Goal: Information Seeking & Learning: Find specific fact

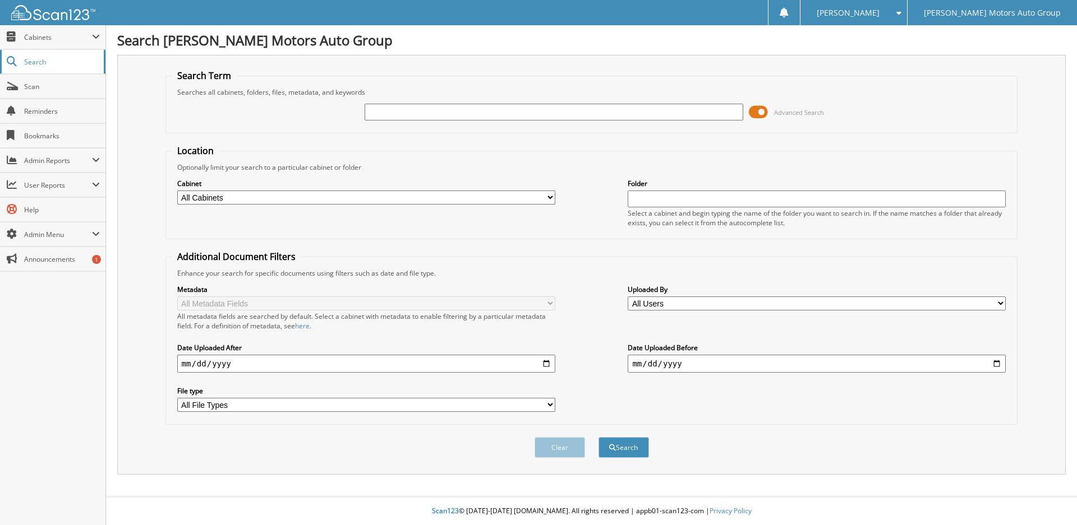
click at [24, 59] on span "Search" at bounding box center [61, 62] width 74 height 10
type input "68893"
click at [598, 437] on button "Search" at bounding box center [623, 447] width 50 height 21
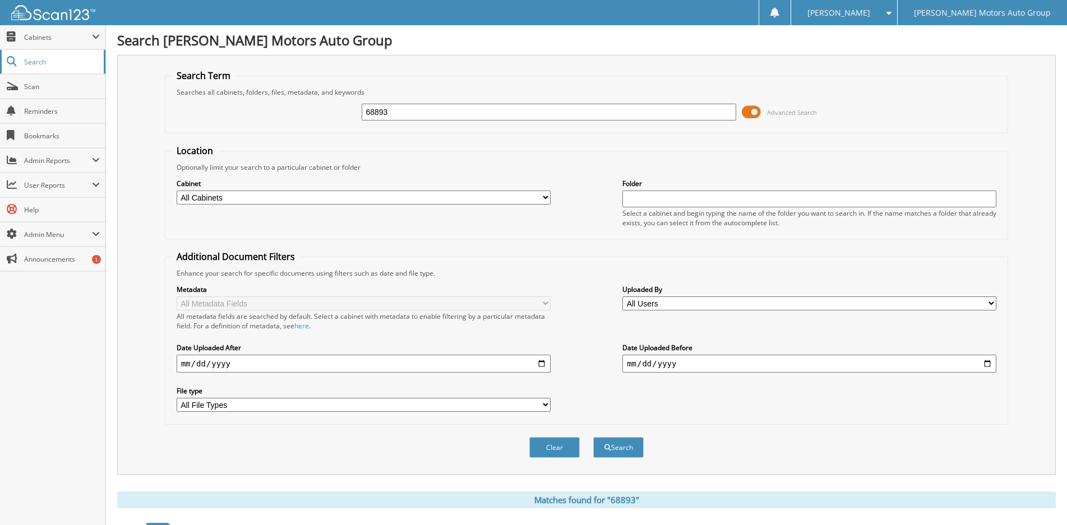
click at [77, 65] on span "Search" at bounding box center [61, 62] width 74 height 10
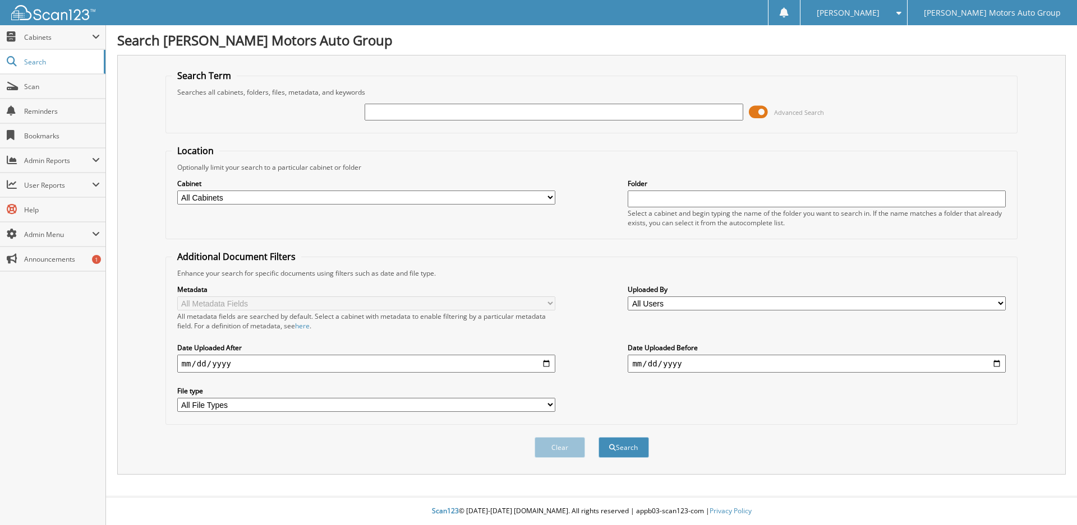
click at [330, 198] on select "All Cabinets ACCOUNTS PAYABLE CAR DEALS HR PARTS SERVICE RO Needs Filing" at bounding box center [366, 198] width 378 height 14
select select "43439"
click at [177, 191] on select "All Cabinets ACCOUNTS PAYABLE CAR DEALS HR PARTS SERVICE RO Needs Filing" at bounding box center [366, 198] width 378 height 14
click at [483, 117] on input "text" at bounding box center [553, 112] width 378 height 17
type input "68893"
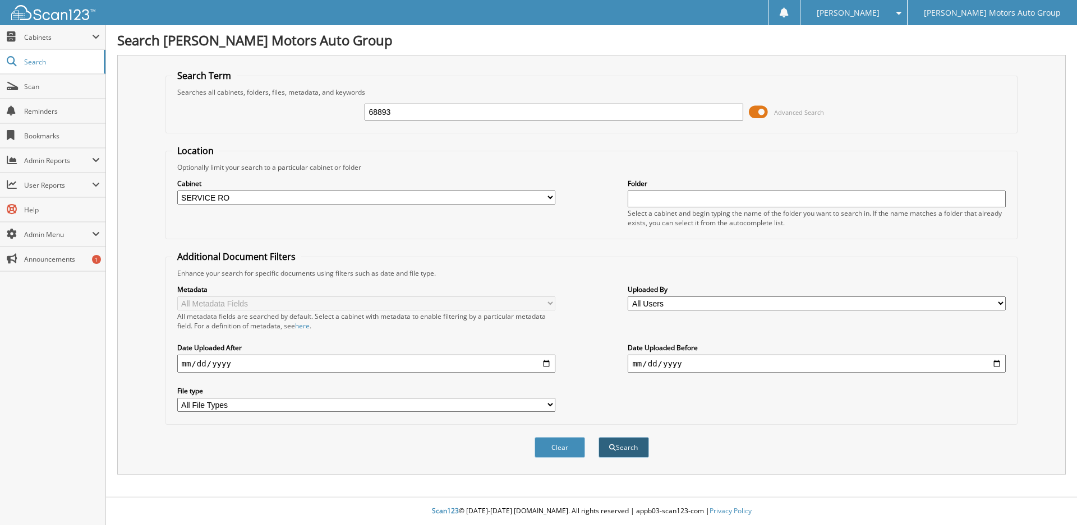
click at [640, 443] on button "Search" at bounding box center [623, 447] width 50 height 21
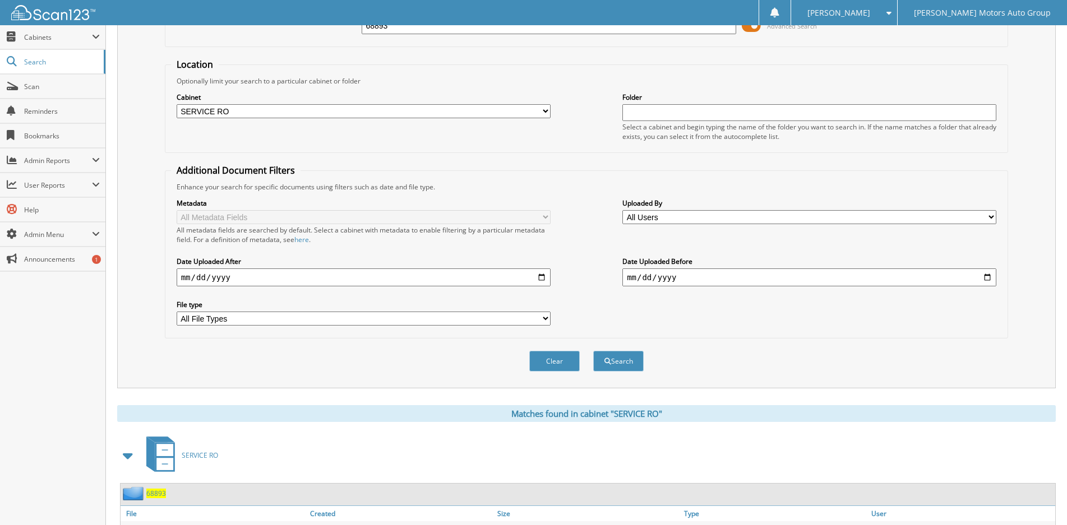
scroll to position [72, 0]
